Goal: Task Accomplishment & Management: Use online tool/utility

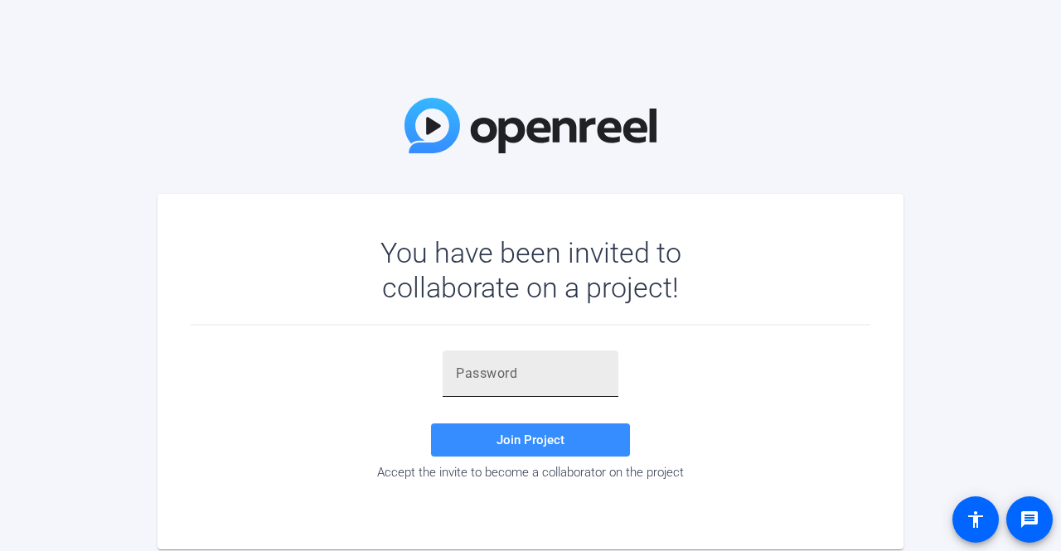
click at [578, 379] on input "text" at bounding box center [530, 374] width 149 height 20
paste input "#XKo2o"
click at [552, 438] on span "Join Project" at bounding box center [530, 440] width 68 height 15
click at [572, 378] on input "#XKo2o" at bounding box center [530, 374] width 149 height 20
type input "#"
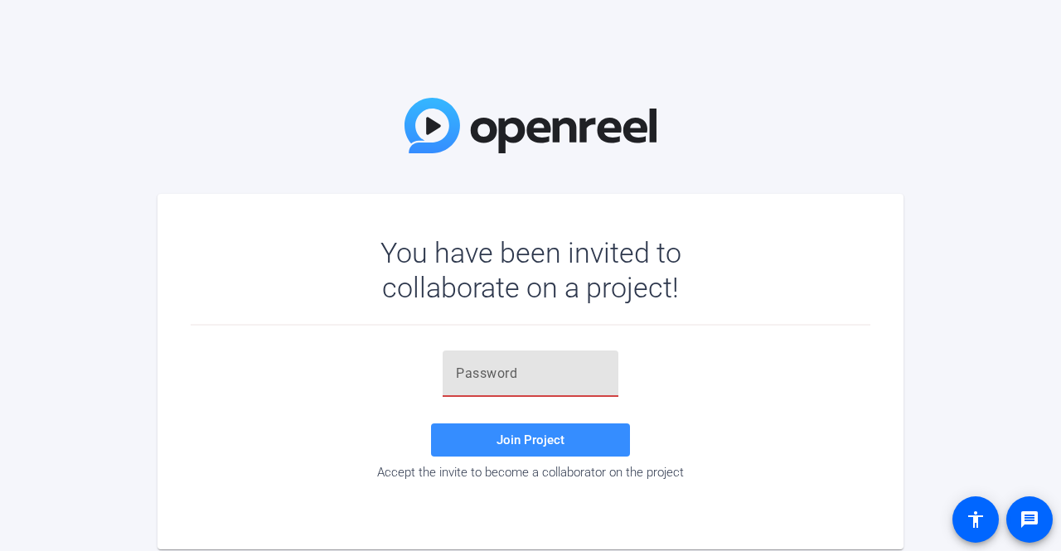
paste input "#XKo2o"
type input "#XKo2o"
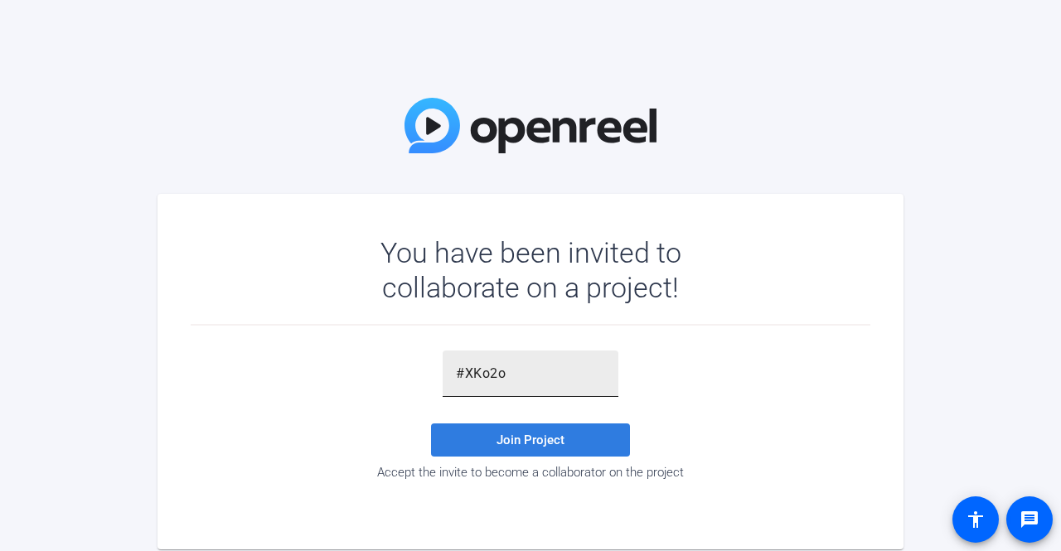
click at [431, 424] on button "Join Project" at bounding box center [530, 440] width 199 height 33
click at [572, 378] on input "#XKo2o" at bounding box center [530, 374] width 149 height 20
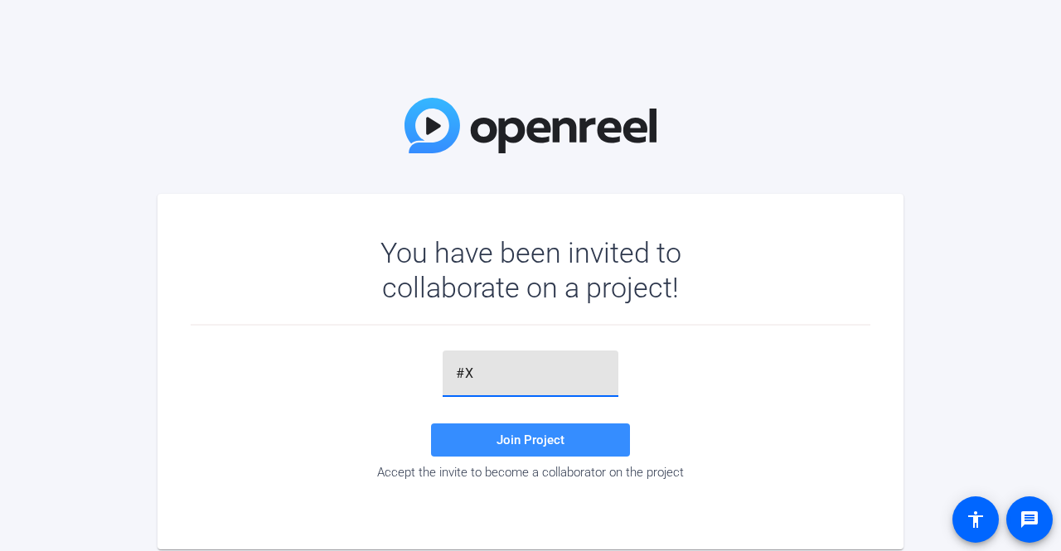
type input "#"
type input "vijay.shetty@dxc.com"
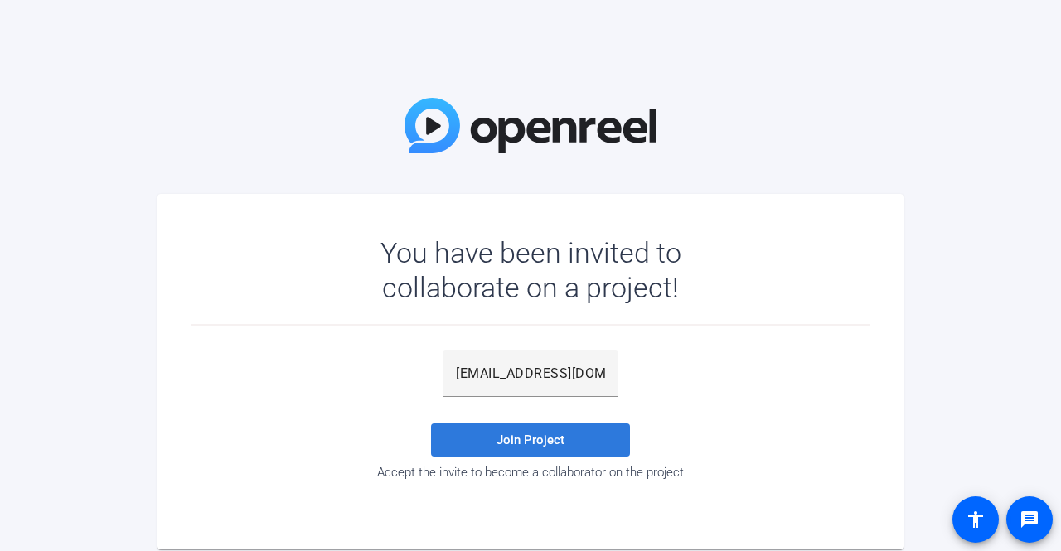
click at [546, 432] on span at bounding box center [530, 440] width 199 height 40
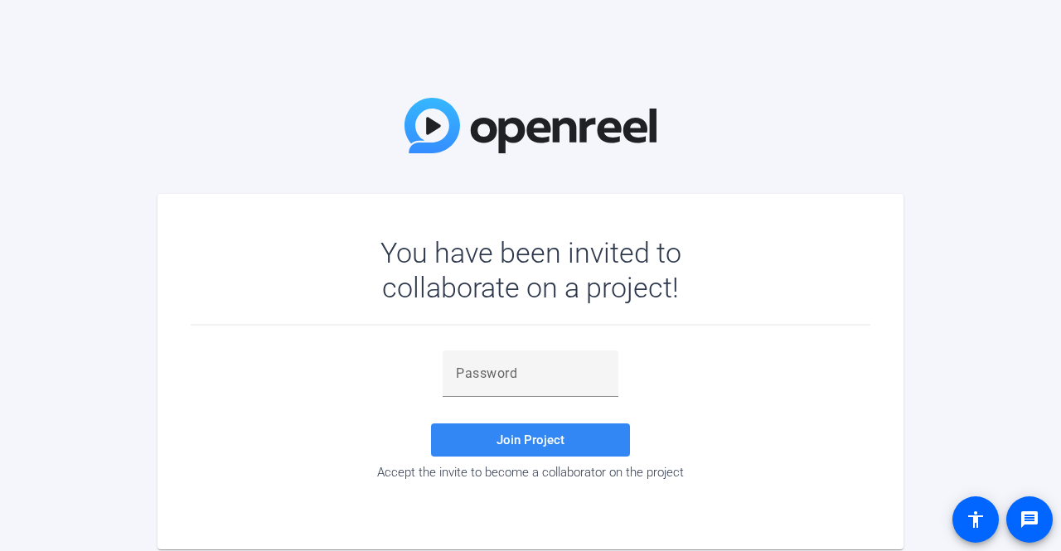
click at [526, 430] on span at bounding box center [530, 440] width 199 height 40
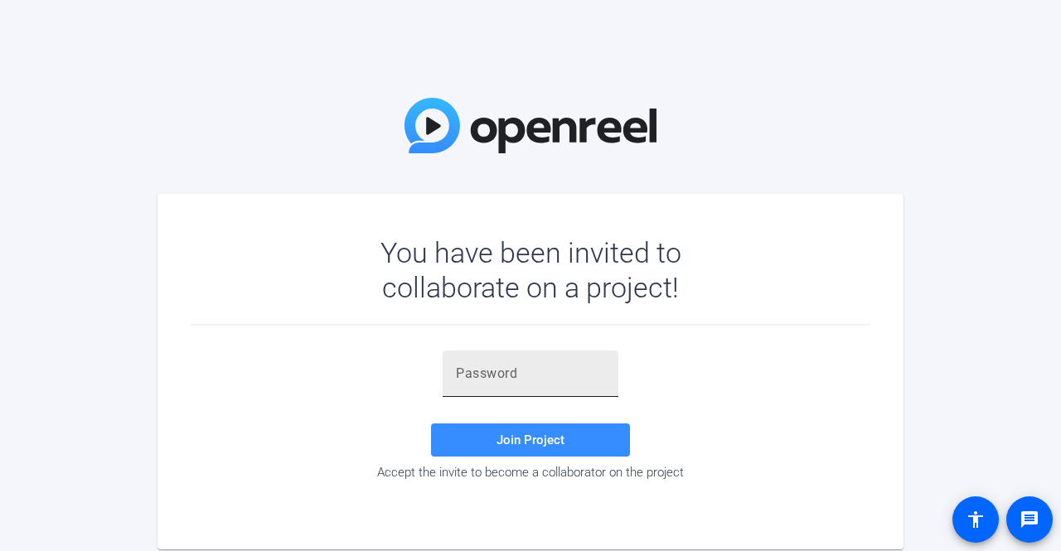
click at [544, 379] on input "text" at bounding box center [530, 374] width 149 height 20
type input "#XKo2o"
click at [554, 435] on span "Join Project" at bounding box center [530, 440] width 68 height 15
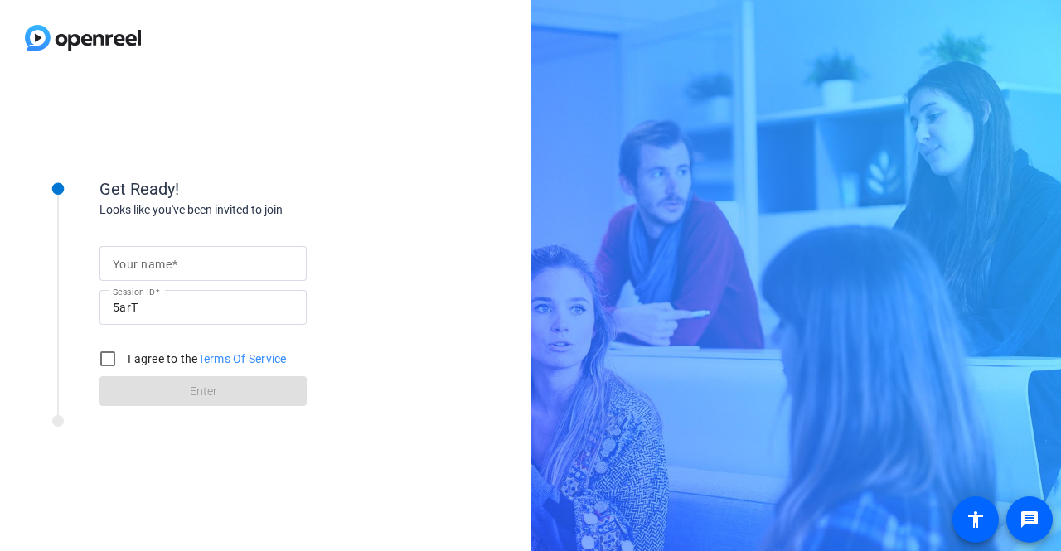
click at [156, 273] on input "Your name" at bounding box center [203, 264] width 181 height 20
type input "VIjay"
click at [109, 363] on input "I agree to the Terms Of Service" at bounding box center [107, 358] width 33 height 33
checkbox input "true"
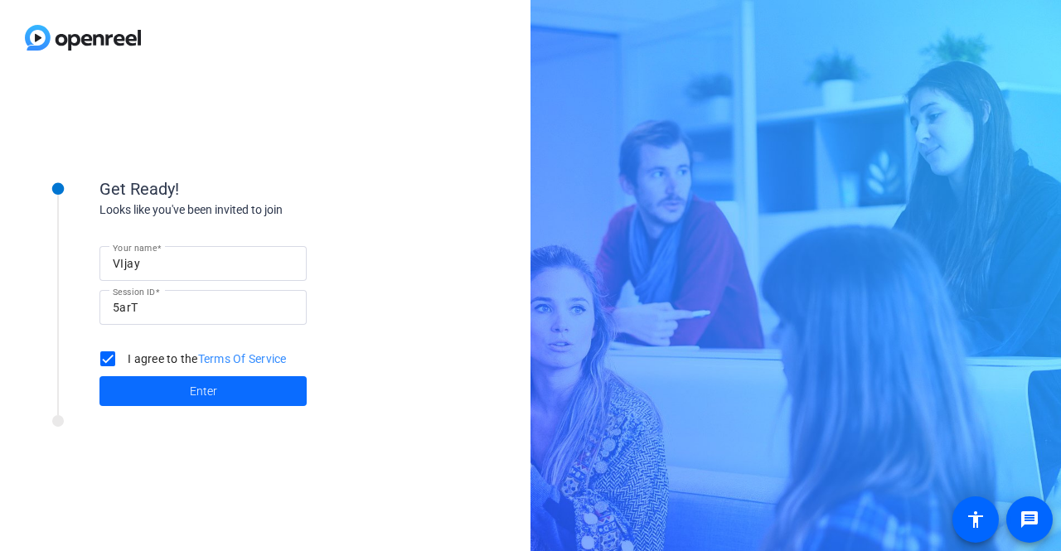
click at [148, 386] on span at bounding box center [202, 391] width 207 height 40
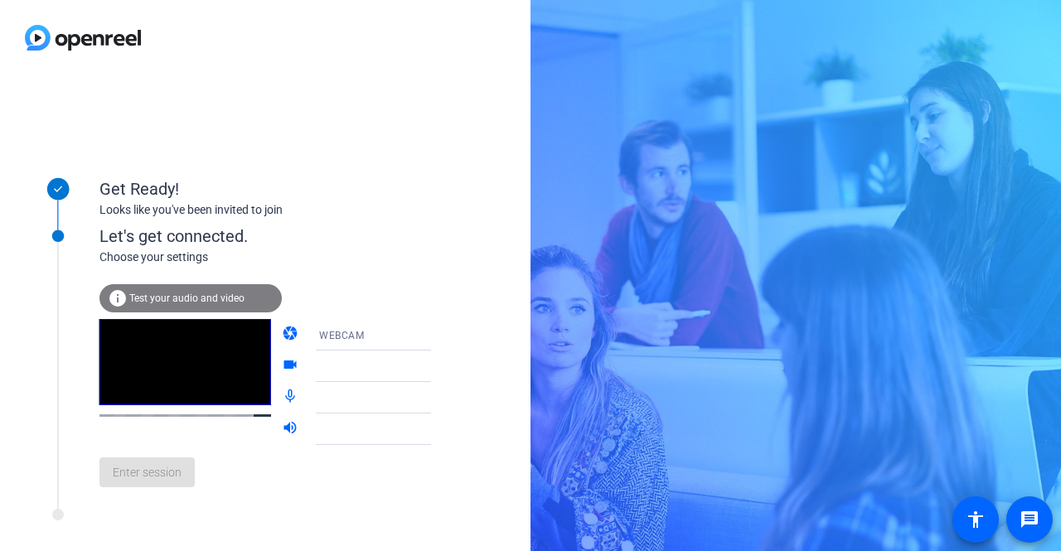
drag, startPoint x: 119, startPoint y: 379, endPoint x: 430, endPoint y: 229, distance: 345.1
click at [430, 229] on div "Get Ready! Looks like you've been invited to join" at bounding box center [224, 189] width 414 height 83
click at [181, 474] on div "Enter session" at bounding box center [282, 472] width 366 height 55
click at [146, 289] on div "info Test your audio and video" at bounding box center [190, 298] width 182 height 28
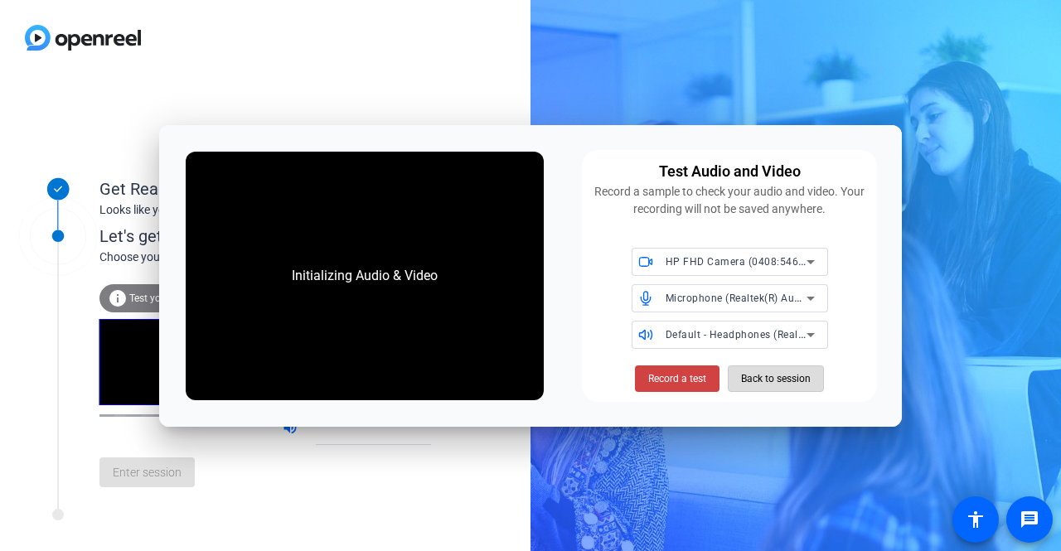
click at [777, 369] on span "Back to session" at bounding box center [776, 378] width 70 height 31
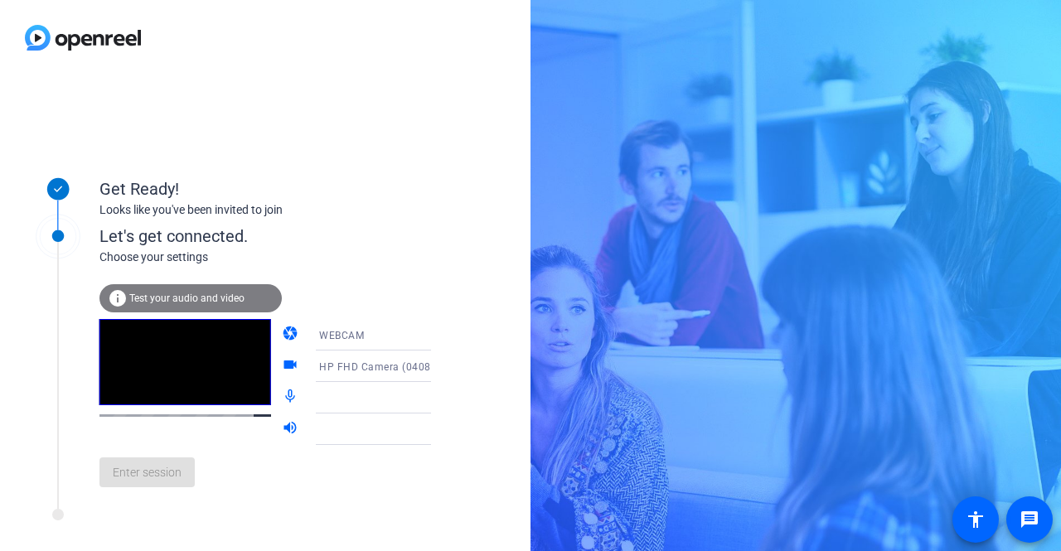
click at [162, 465] on div "Enter session" at bounding box center [282, 472] width 366 height 55
click at [343, 329] on div "WEBCAM" at bounding box center [380, 335] width 123 height 21
click at [359, 277] on div at bounding box center [530, 275] width 1061 height 551
click at [438, 366] on icon at bounding box center [448, 366] width 20 height 20
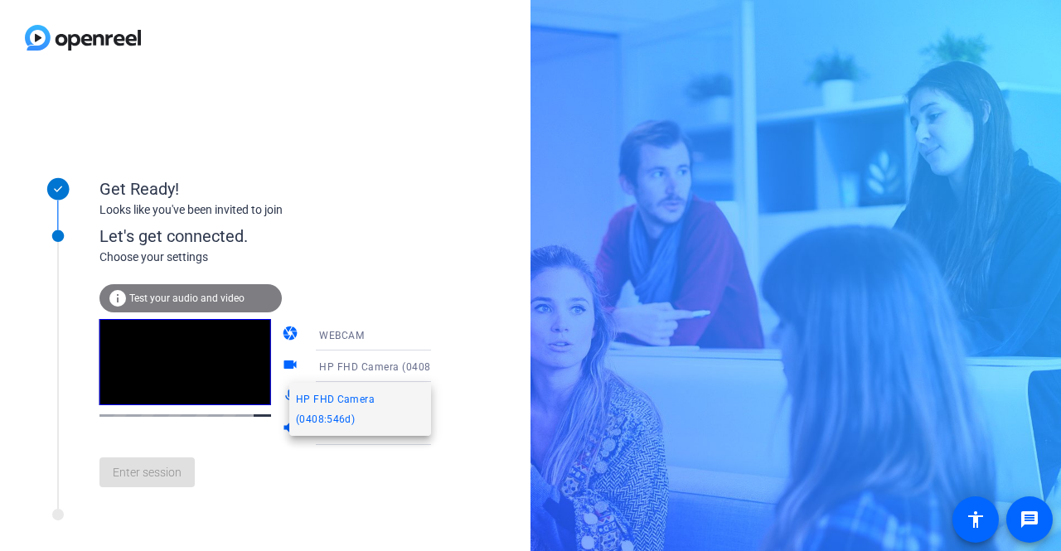
click at [467, 298] on div at bounding box center [530, 275] width 1061 height 551
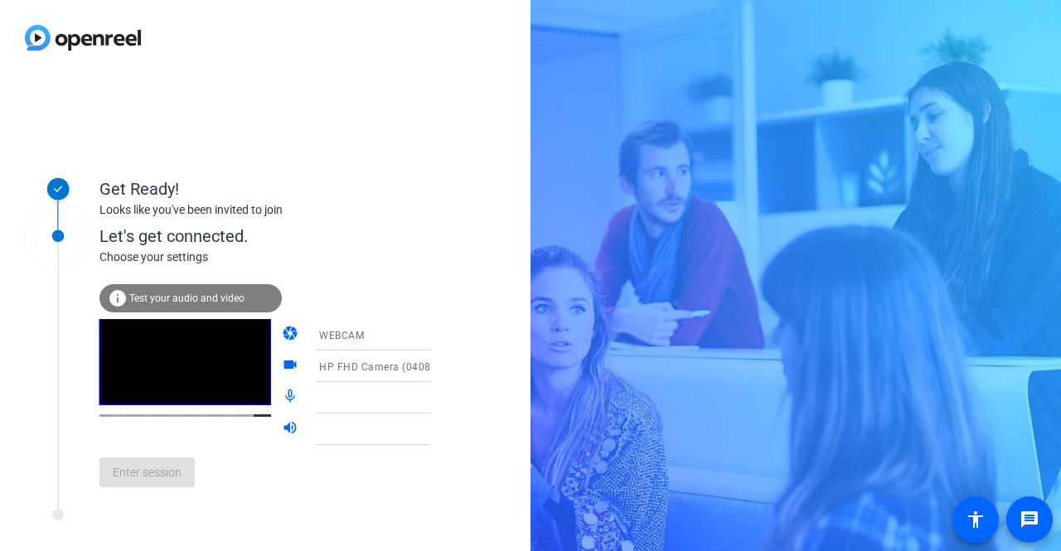
click at [438, 427] on icon at bounding box center [448, 429] width 20 height 20
click at [364, 498] on div "Enter session" at bounding box center [282, 472] width 366 height 55
click at [398, 399] on div at bounding box center [380, 398] width 123 height 20
click at [438, 399] on icon at bounding box center [448, 398] width 20 height 20
click at [438, 395] on icon at bounding box center [448, 398] width 20 height 20
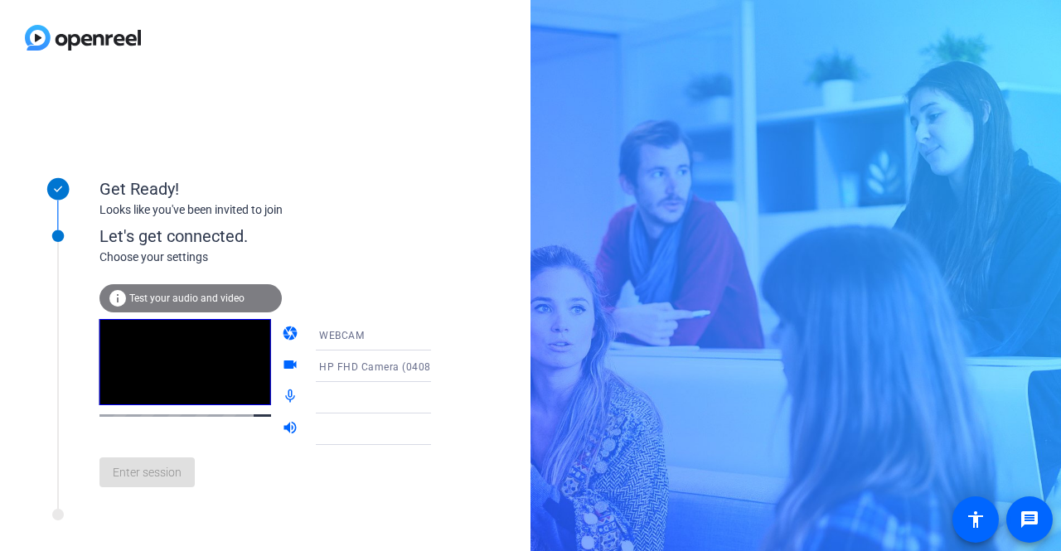
click at [438, 395] on icon at bounding box center [448, 398] width 20 height 20
click at [438, 428] on icon at bounding box center [448, 429] width 20 height 20
click at [244, 429] on div at bounding box center [185, 382] width 172 height 126
click at [283, 426] on mat-icon "volume_up" at bounding box center [292, 429] width 20 height 20
click at [282, 427] on mat-icon "volume_up" at bounding box center [292, 429] width 20 height 20
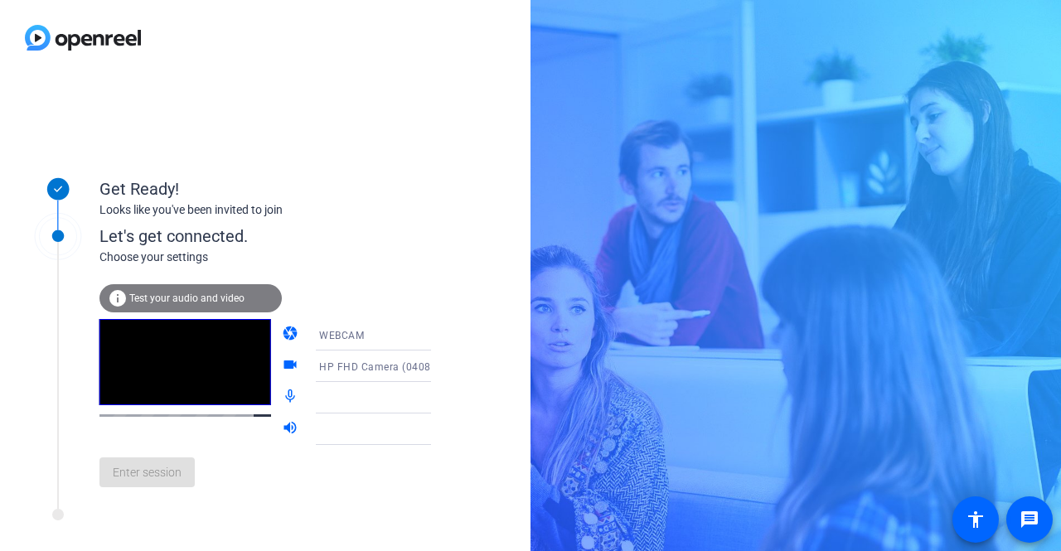
click at [282, 409] on div "mic_none" at bounding box center [373, 397] width 182 height 31
click at [282, 401] on mat-icon "mic_none" at bounding box center [292, 398] width 20 height 20
click at [184, 478] on div "Enter session" at bounding box center [282, 472] width 366 height 55
drag, startPoint x: 184, startPoint y: 478, endPoint x: 123, endPoint y: 367, distance: 126.5
click at [181, 473] on div "Enter session" at bounding box center [282, 472] width 366 height 55
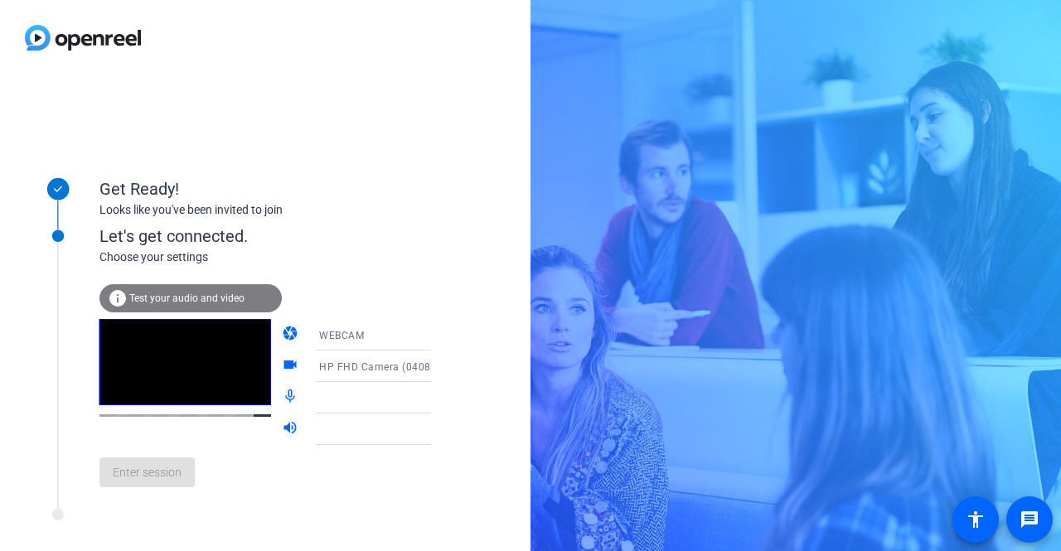
click at [51, 238] on g at bounding box center [59, 237] width 84 height 84
drag, startPoint x: 51, startPoint y: 232, endPoint x: 51, endPoint y: 218, distance: 14.1
click at [51, 223] on div "Get Ready! Looks like you've been invited to join Let's get connected. Choose y…" at bounding box center [224, 314] width 414 height 332
click at [48, 183] on icon at bounding box center [57, 188] width 33 height 33
click at [438, 341] on icon at bounding box center [448, 335] width 20 height 20
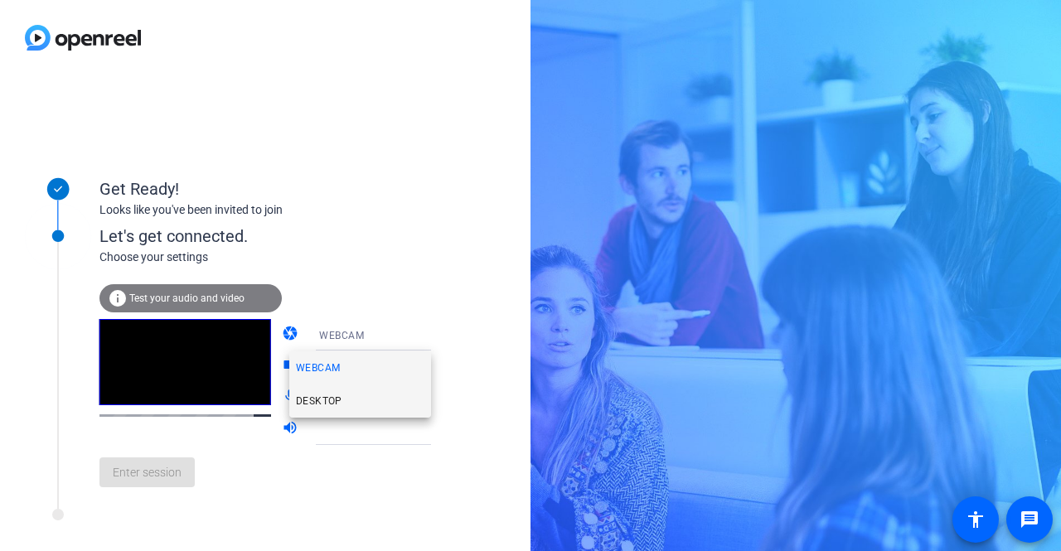
click at [366, 398] on mat-option "DESKTOP" at bounding box center [360, 401] width 142 height 33
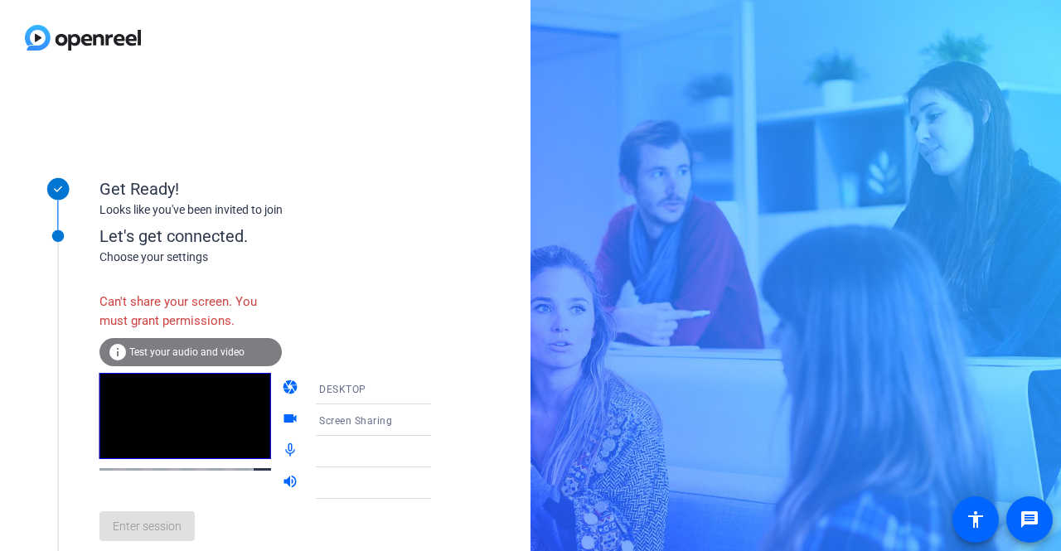
click at [438, 382] on icon at bounding box center [448, 389] width 20 height 20
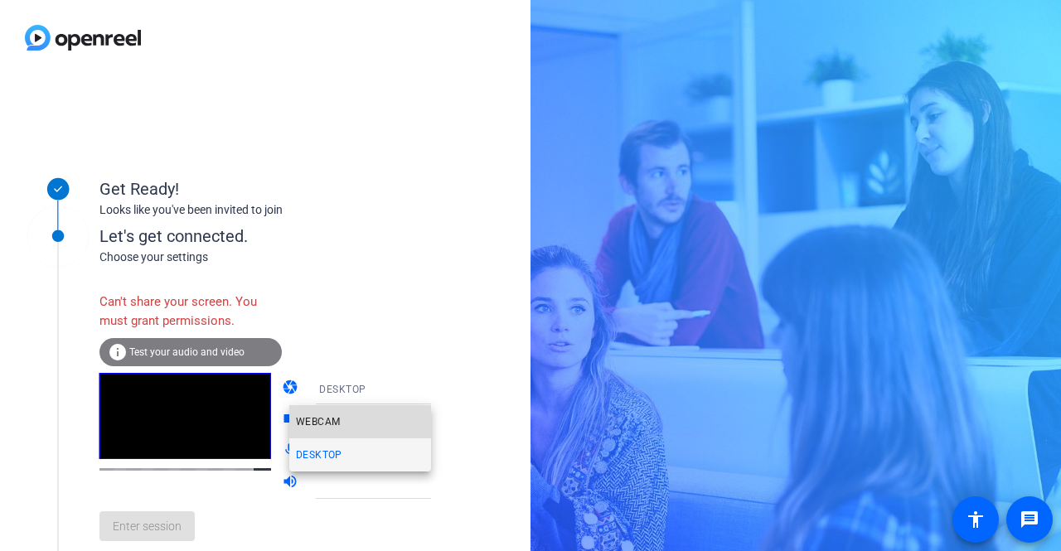
click at [358, 427] on mat-option "WEBCAM" at bounding box center [360, 421] width 142 height 33
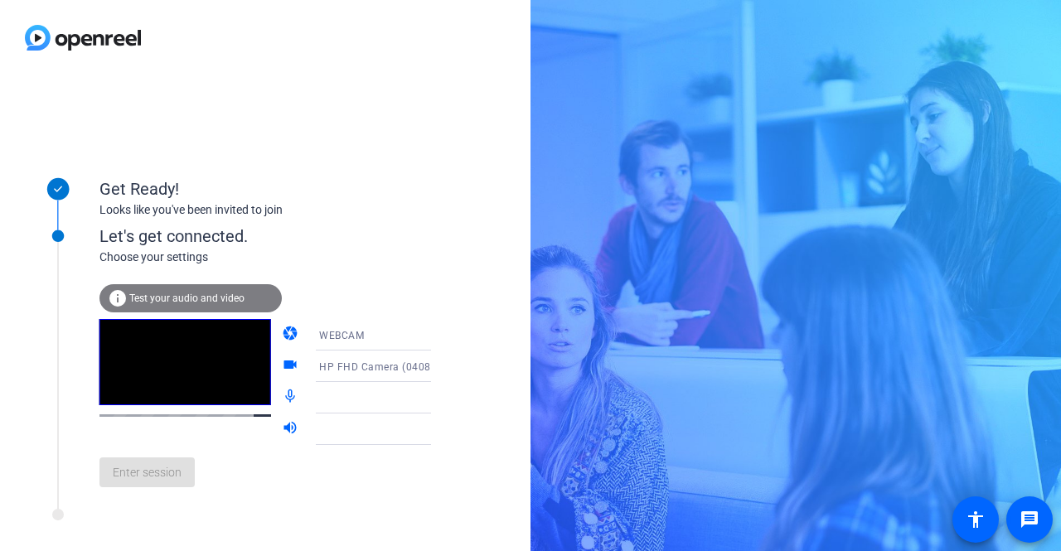
click at [364, 260] on div "Choose your settings" at bounding box center [282, 257] width 366 height 17
click at [338, 409] on div at bounding box center [385, 397] width 132 height 31
click at [208, 298] on span "Test your audio and video" at bounding box center [186, 299] width 115 height 12
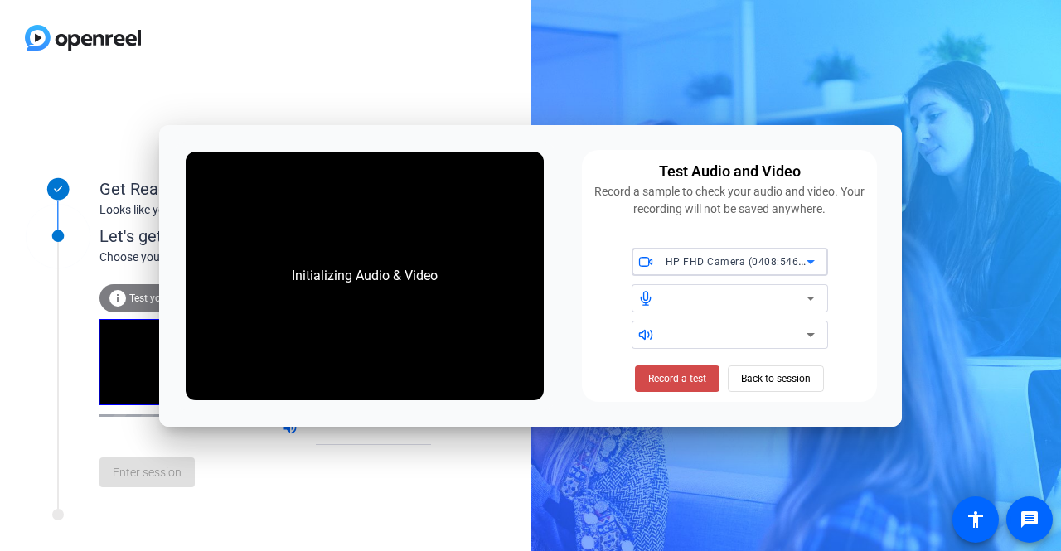
click at [671, 385] on span "Record a test" at bounding box center [677, 378] width 58 height 15
click at [671, 385] on span "Stop Testing (4s)" at bounding box center [677, 378] width 75 height 15
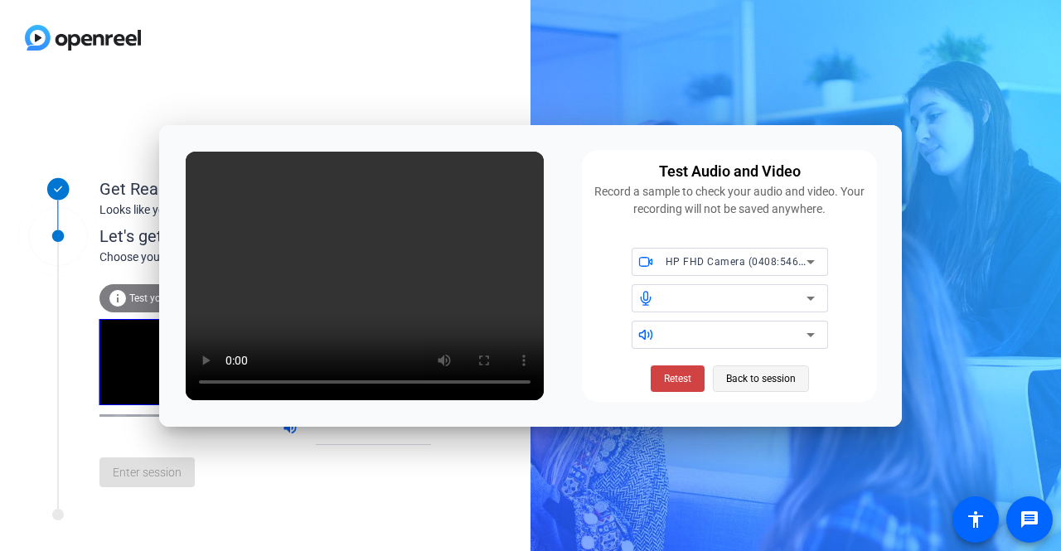
click at [752, 380] on span "Back to session" at bounding box center [761, 378] width 70 height 31
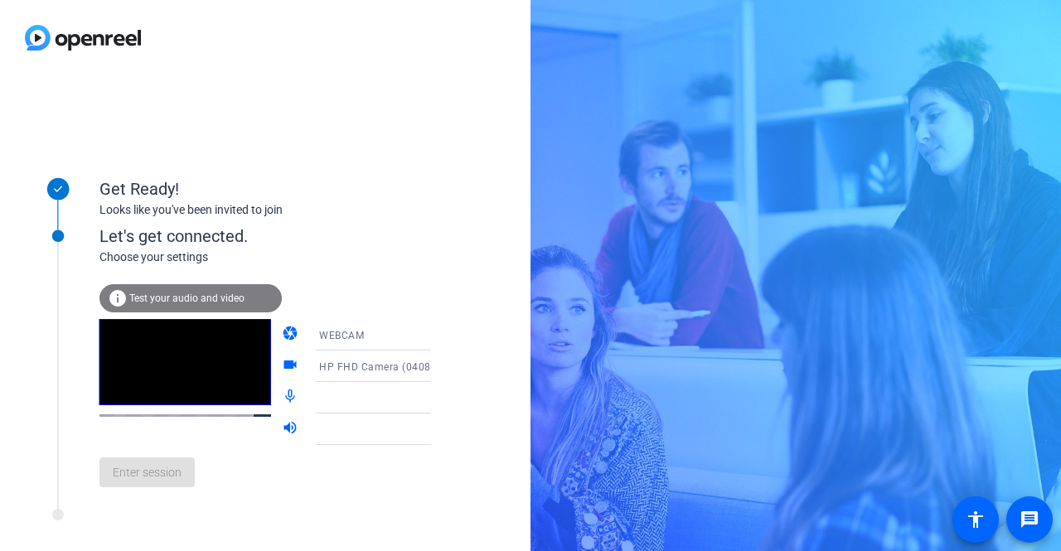
click at [438, 401] on icon at bounding box center [448, 398] width 20 height 20
click at [174, 469] on div "Enter session" at bounding box center [282, 472] width 366 height 55
click at [128, 301] on div "info Test your audio and video" at bounding box center [190, 298] width 182 height 28
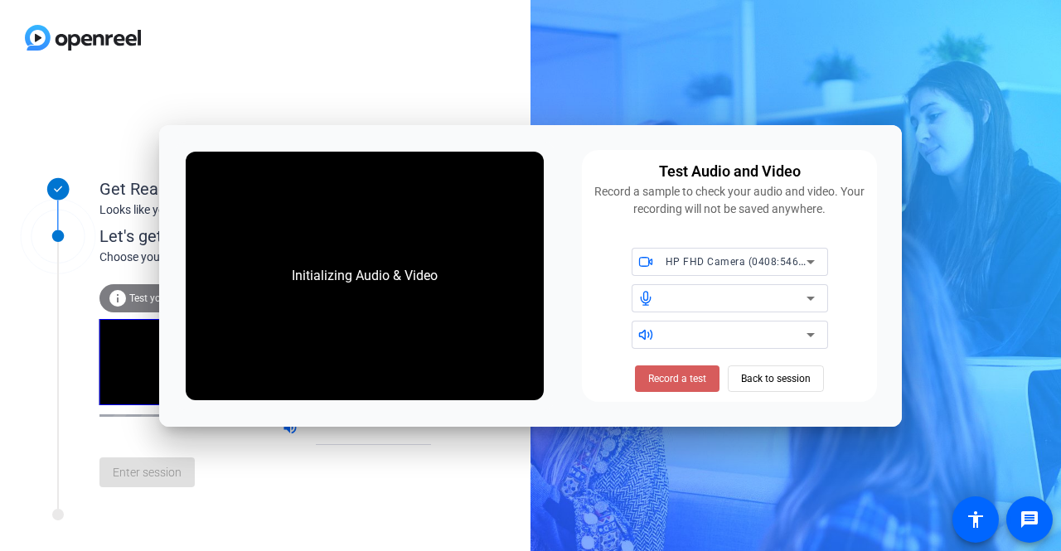
click at [701, 380] on span "Record a test" at bounding box center [677, 378] width 58 height 15
click at [697, 385] on span at bounding box center [678, 379] width 102 height 40
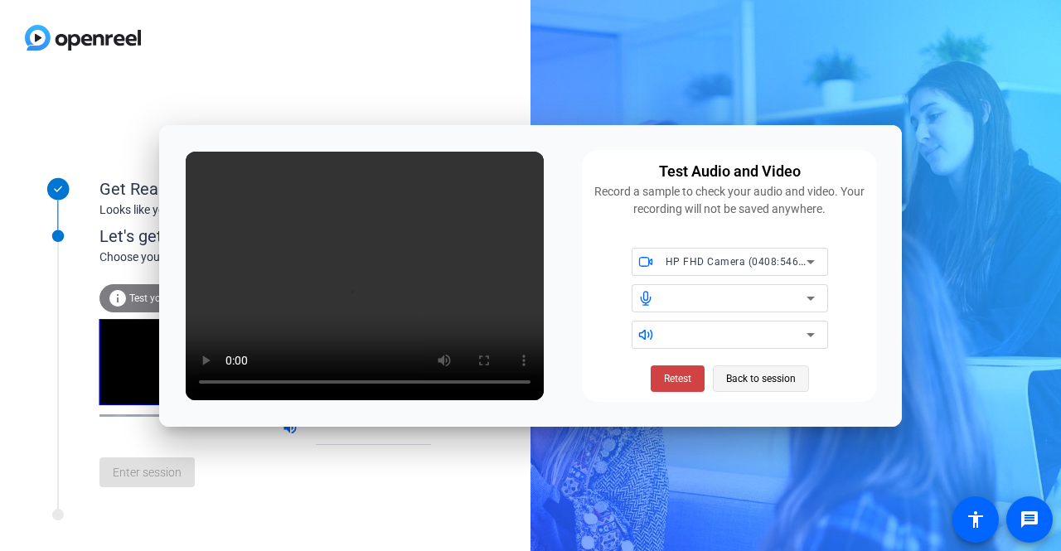
click at [739, 385] on span "Back to session" at bounding box center [761, 378] width 70 height 31
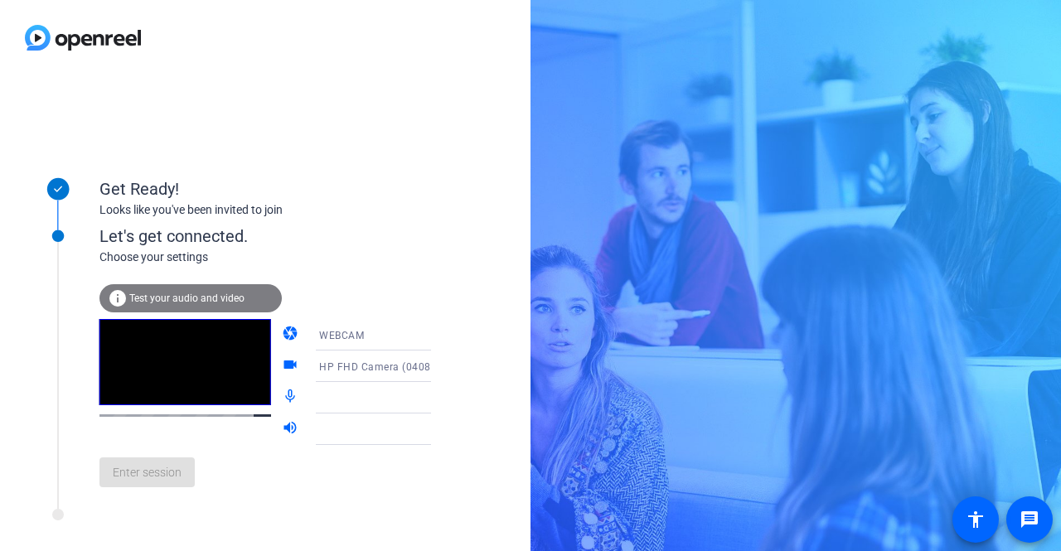
click at [229, 215] on div "Looks like you've been invited to join" at bounding box center [265, 209] width 332 height 17
click at [229, 233] on div "Let's get connected." at bounding box center [282, 236] width 366 height 25
click at [118, 347] on video at bounding box center [185, 362] width 172 height 86
click at [361, 334] on div "WEBCAM" at bounding box center [380, 335] width 123 height 21
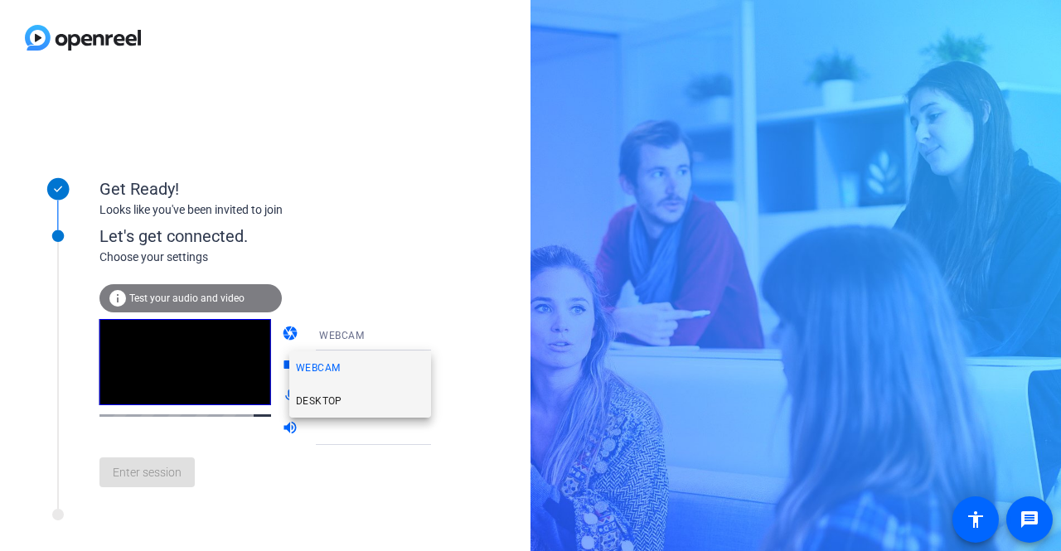
click at [337, 393] on span "DESKTOP" at bounding box center [319, 401] width 46 height 20
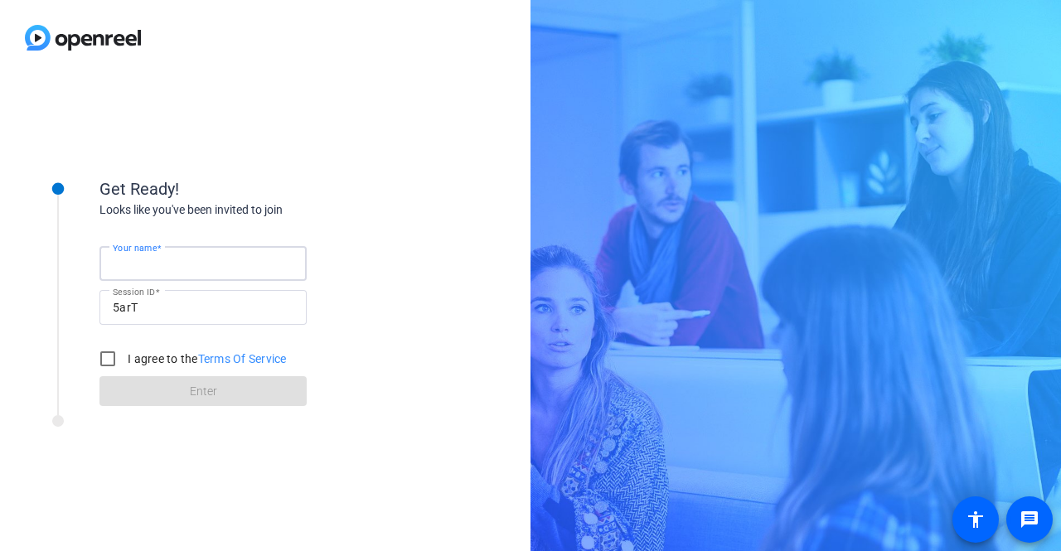
click at [180, 264] on input "Your name" at bounding box center [203, 264] width 181 height 20
type input "VIjay"
click at [101, 364] on input "I agree to the Terms Of Service" at bounding box center [107, 358] width 33 height 33
checkbox input "true"
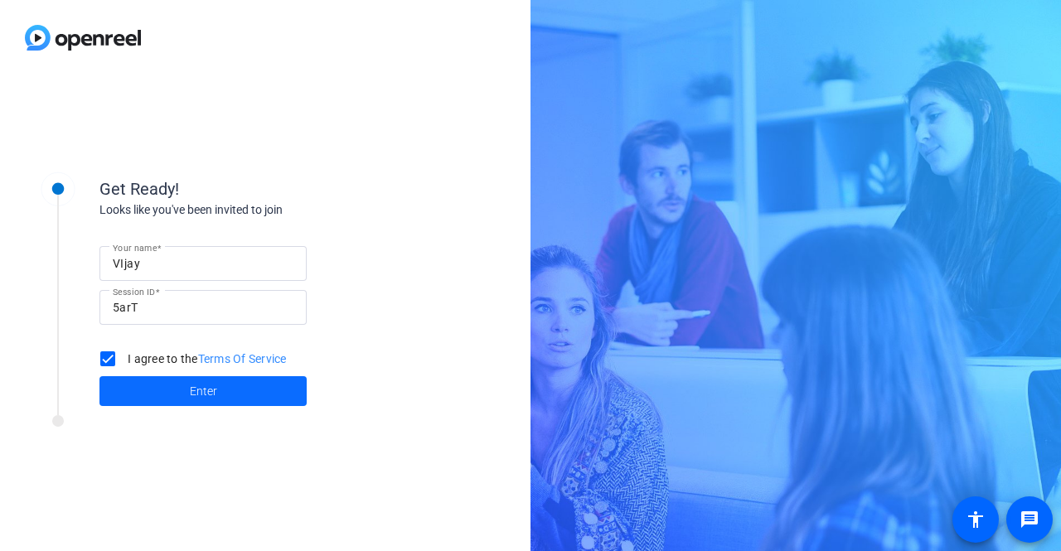
click at [131, 382] on span at bounding box center [202, 391] width 207 height 40
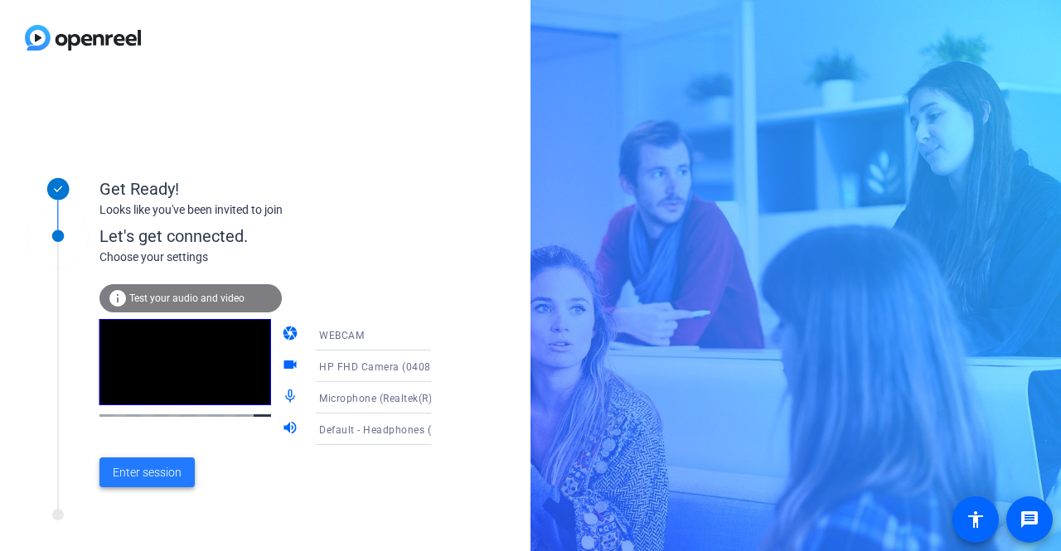
click at [186, 472] on span at bounding box center [146, 473] width 95 height 40
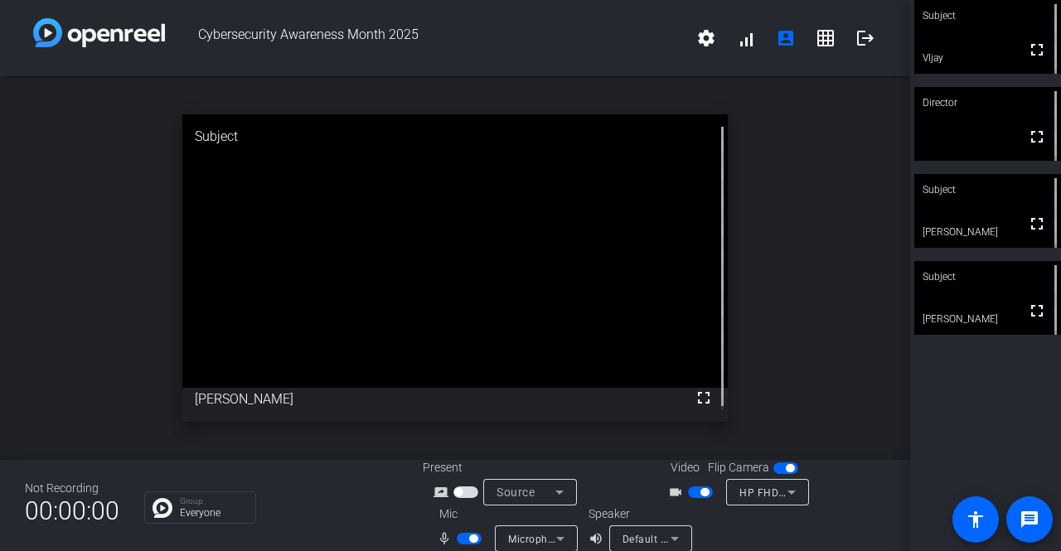
click at [443, 536] on mat-icon "mic_none" at bounding box center [447, 539] width 20 height 20
click at [469, 540] on span "button" at bounding box center [473, 539] width 8 height 8
click at [448, 543] on mat-icon "mic_none" at bounding box center [447, 539] width 20 height 20
click at [460, 535] on span "button" at bounding box center [462, 539] width 8 height 8
click at [469, 538] on span "button" at bounding box center [473, 539] width 8 height 8
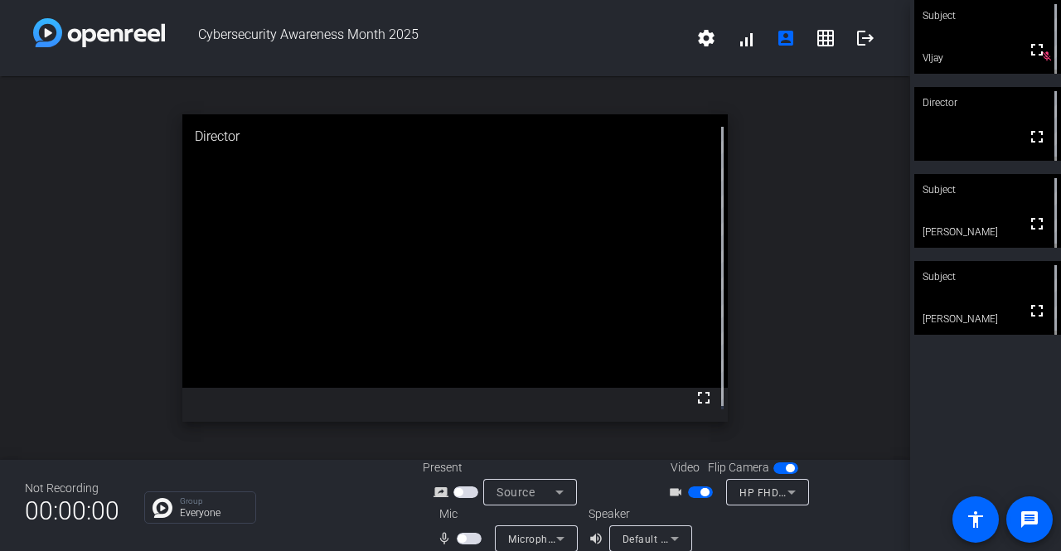
click at [443, 539] on mat-icon "mic_none" at bounding box center [447, 539] width 20 height 20
click at [458, 540] on span "button" at bounding box center [462, 539] width 8 height 8
click at [437, 541] on mat-icon "mic_none" at bounding box center [447, 539] width 20 height 20
click at [438, 540] on mat-icon "mic_none" at bounding box center [447, 539] width 20 height 20
click at [469, 538] on span "button" at bounding box center [473, 539] width 8 height 8
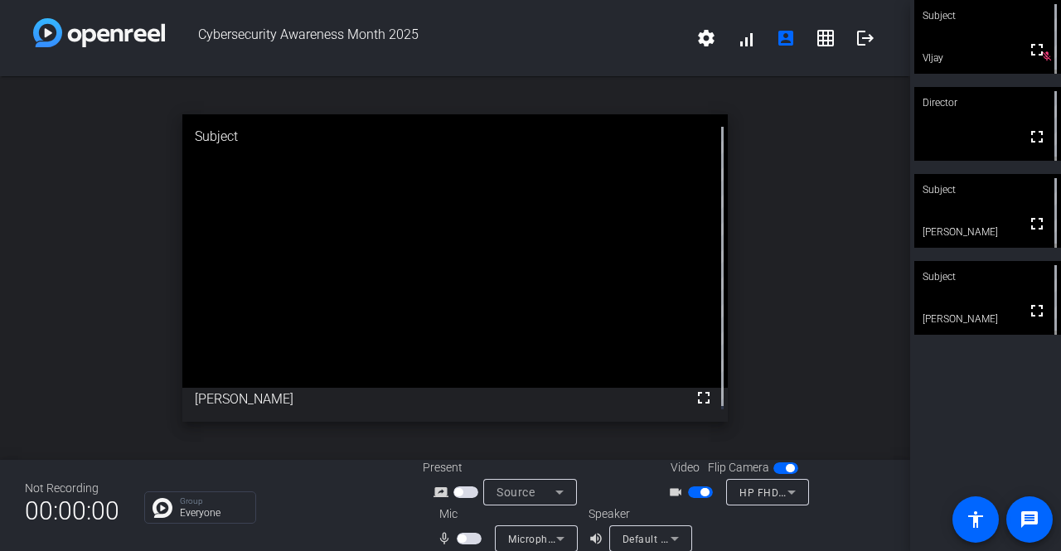
click at [440, 540] on mat-icon "mic_none" at bounding box center [447, 539] width 20 height 20
click at [458, 537] on span "button" at bounding box center [462, 539] width 8 height 8
click at [471, 539] on span "button" at bounding box center [473, 539] width 8 height 8
click at [459, 540] on span "button" at bounding box center [462, 539] width 8 height 8
click at [444, 540] on mat-icon "mic_none" at bounding box center [447, 539] width 20 height 20
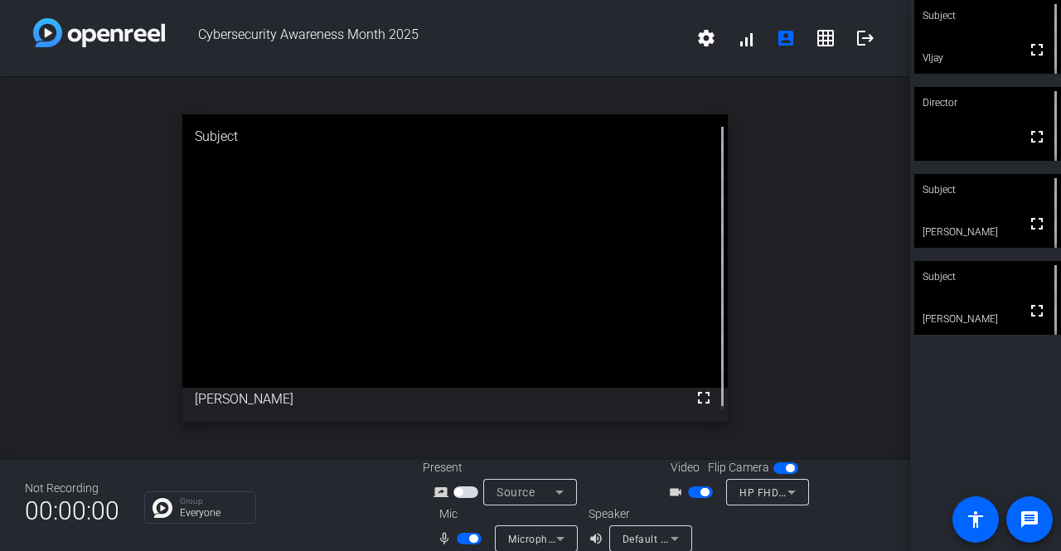
click at [440, 540] on mat-icon "mic_none" at bounding box center [447, 539] width 20 height 20
